Goal: Information Seeking & Learning: Learn about a topic

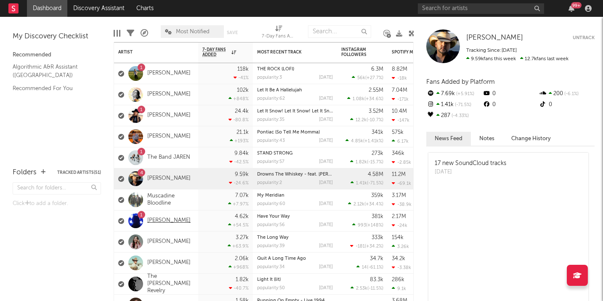
click at [154, 219] on link "[PERSON_NAME]" at bounding box center [168, 220] width 43 height 7
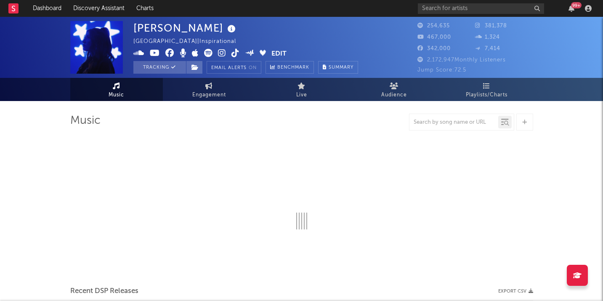
select select "6m"
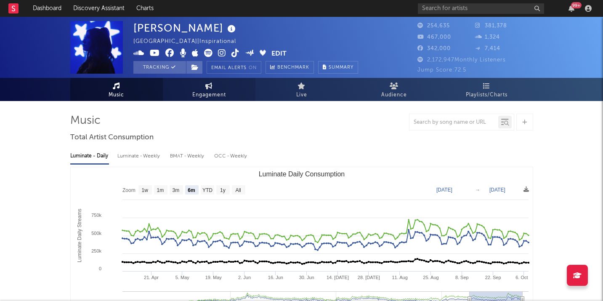
click at [206, 87] on icon at bounding box center [208, 85] width 7 height 7
select select "1w"
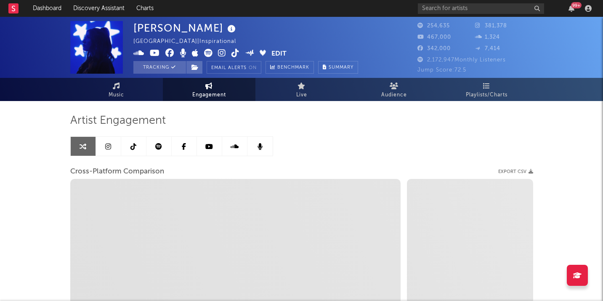
select select "1m"
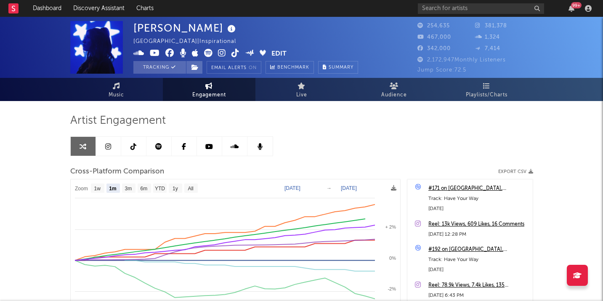
click at [159, 145] on icon at bounding box center [158, 146] width 7 height 7
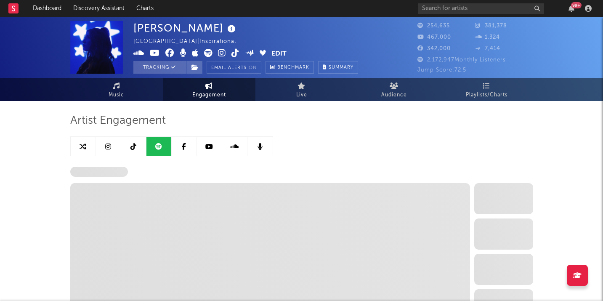
select select "6m"
select select "1w"
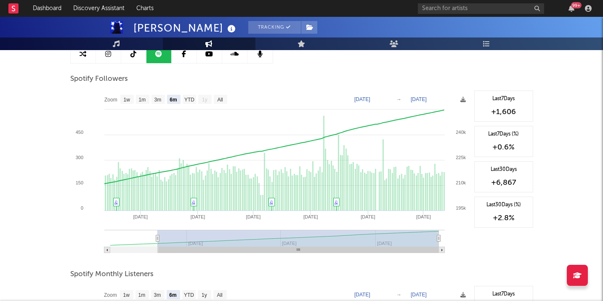
scroll to position [99, 0]
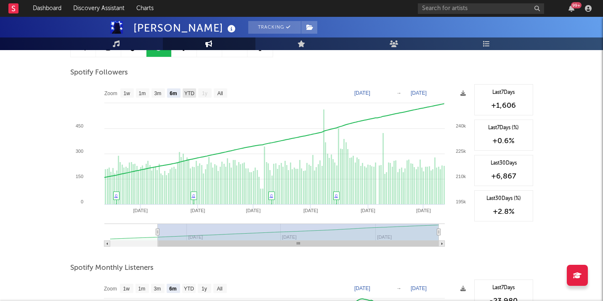
click at [191, 93] on text "YTD" at bounding box center [189, 93] width 10 height 6
select select "YTD"
type input "[DATE]"
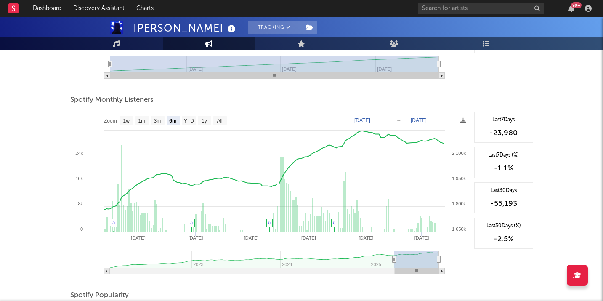
scroll to position [270, 0]
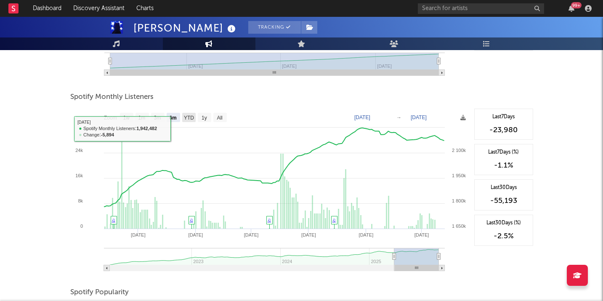
click at [188, 116] on text "YTD" at bounding box center [188, 118] width 10 height 6
select select "YTD"
type input "[DATE]"
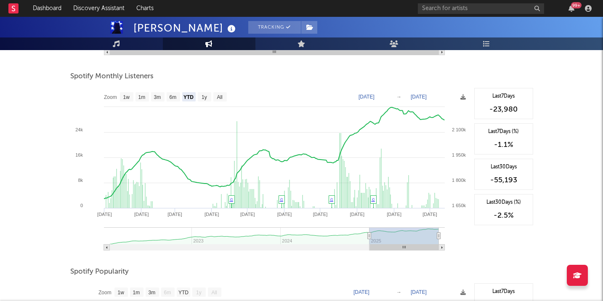
scroll to position [293, 0]
